Goal: Information Seeking & Learning: Learn about a topic

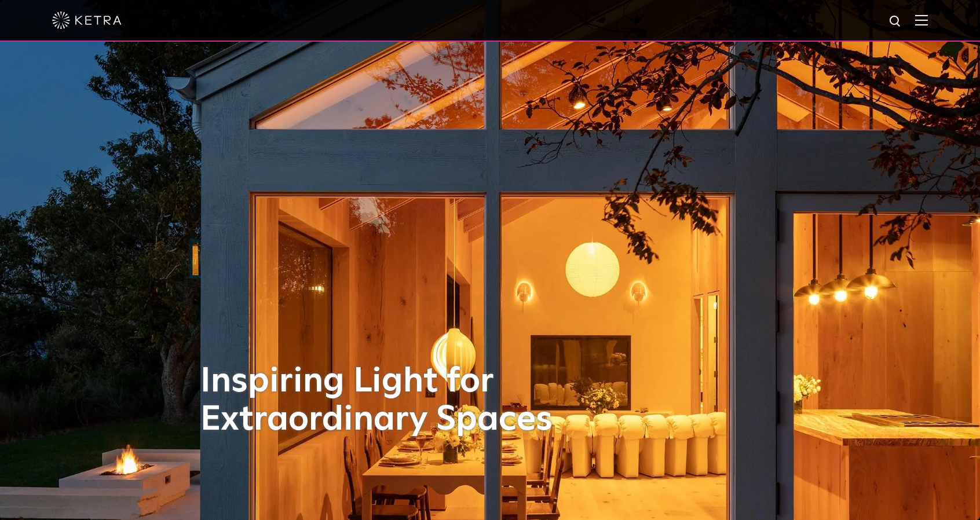
click at [928, 16] on img at bounding box center [921, 19] width 13 height 11
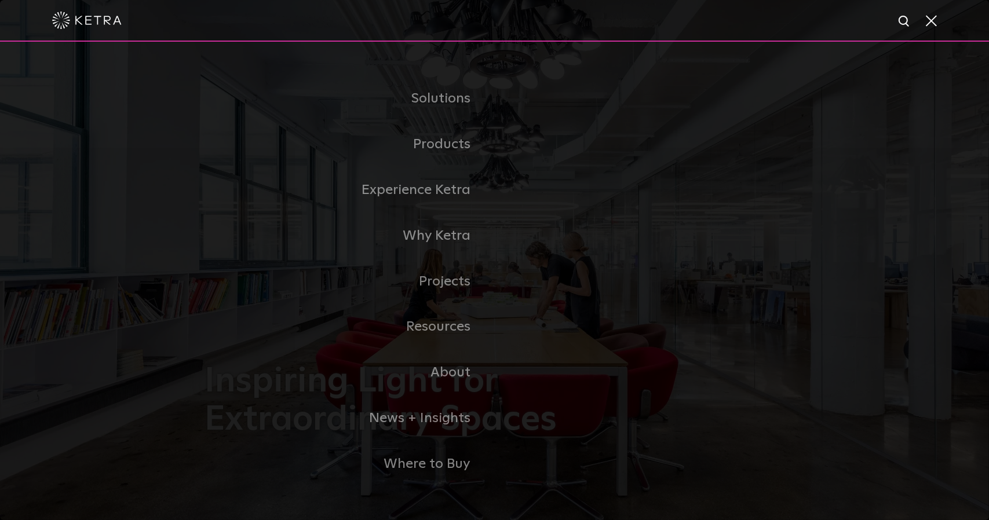
click at [928, 24] on span at bounding box center [930, 20] width 13 height 12
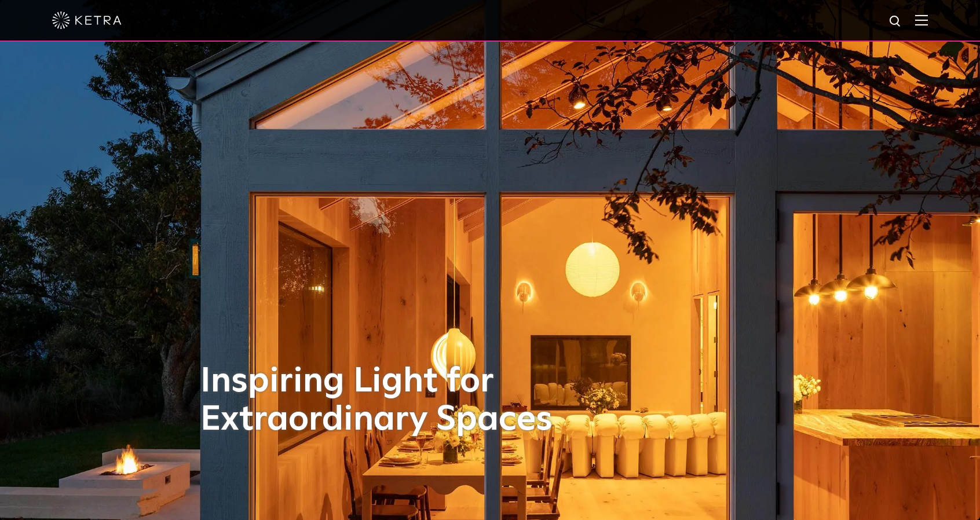
click at [923, 30] on div at bounding box center [490, 20] width 876 height 41
click at [926, 24] on img at bounding box center [921, 19] width 13 height 11
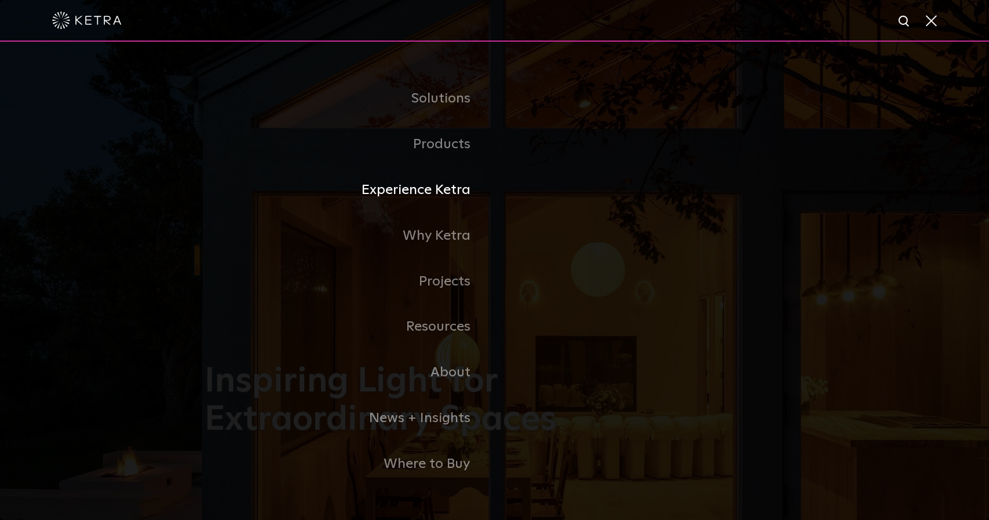
click at [444, 191] on link "Experience Ketra" at bounding box center [350, 190] width 290 height 46
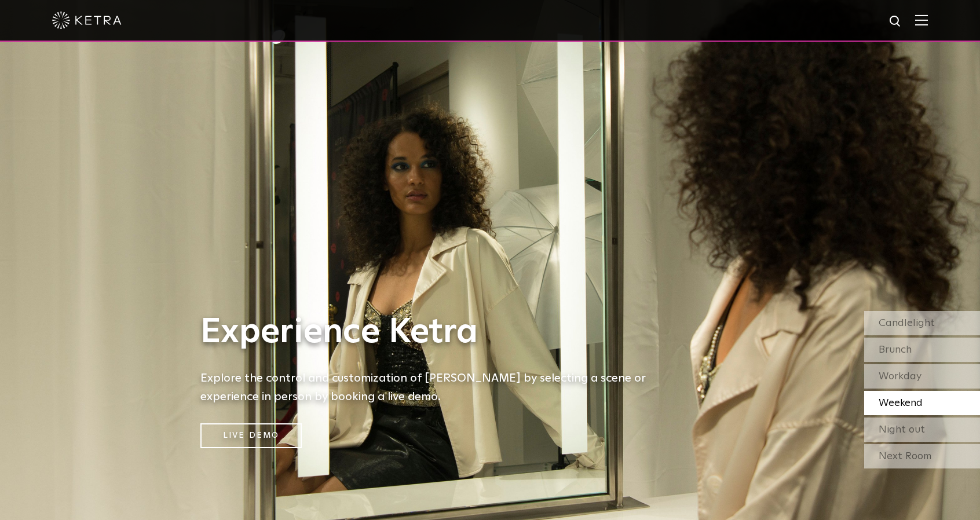
click at [928, 28] on div at bounding box center [490, 20] width 876 height 41
click at [928, 23] on img at bounding box center [921, 19] width 13 height 11
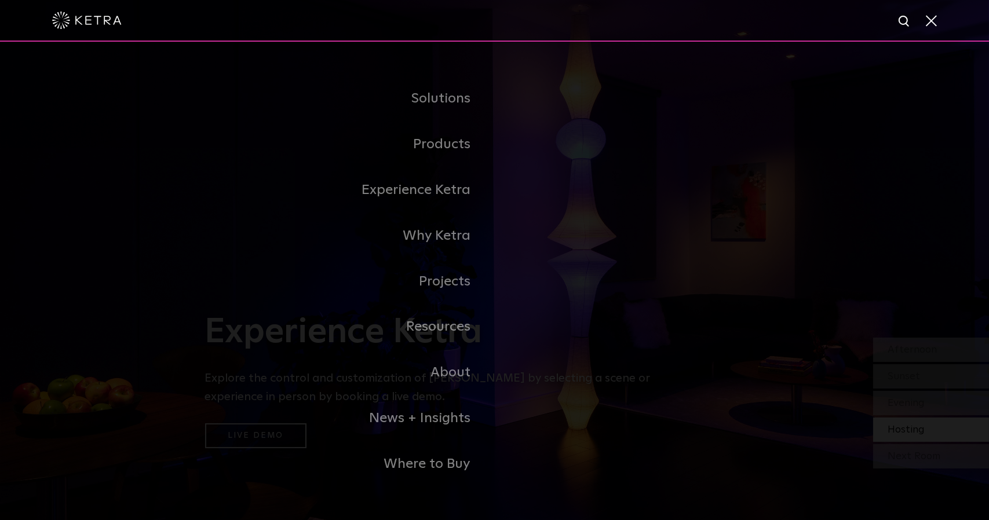
click at [806, 338] on div "Solutions Commercial Residential Products Commercial Products Residential Produ…" at bounding box center [494, 282] width 989 height 480
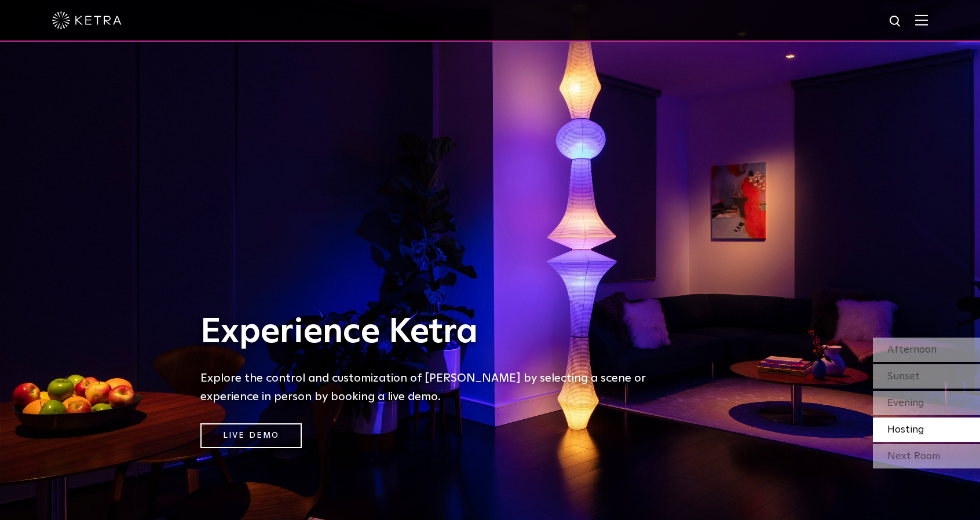
click at [444, 489] on div "Experience Ketra Explore the control and customization of Ketra by selecting a …" at bounding box center [432, 260] width 864 height 520
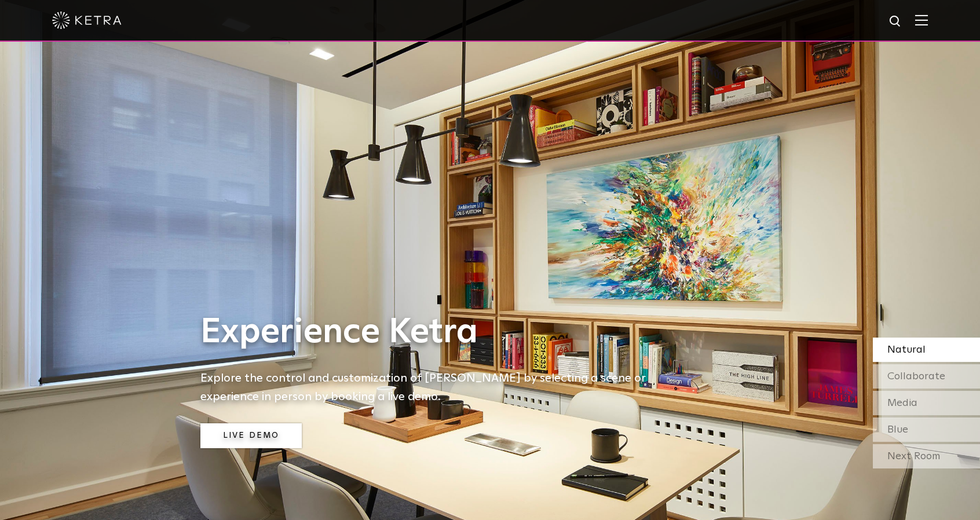
click at [268, 427] on link "Live Demo" at bounding box center [250, 435] width 101 height 25
